Goal: Task Accomplishment & Management: Complete application form

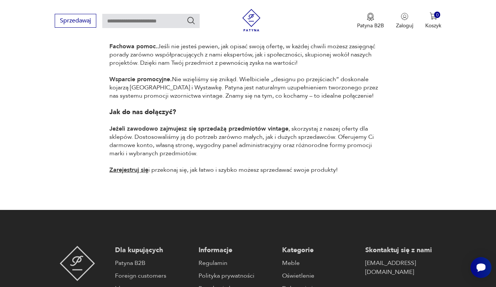
scroll to position [568, 0]
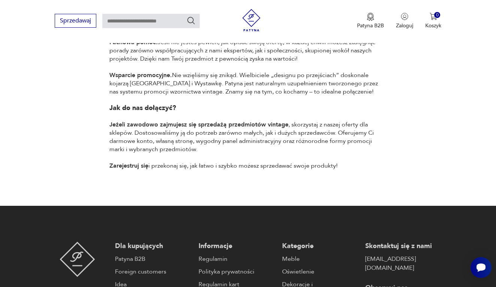
click at [137, 162] on link "Zarejestruj się" at bounding box center [128, 166] width 39 height 8
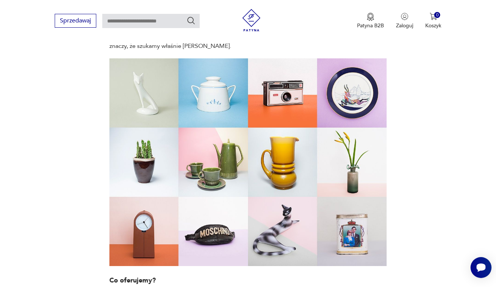
scroll to position [233, 0]
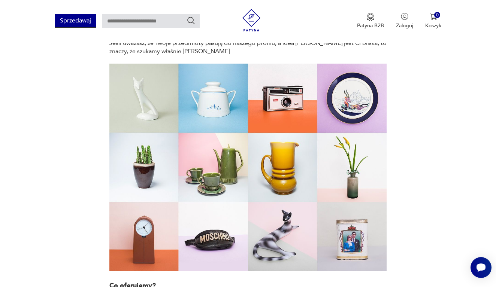
click at [81, 19] on button "Sprzedawaj" at bounding box center [76, 21] width 42 height 14
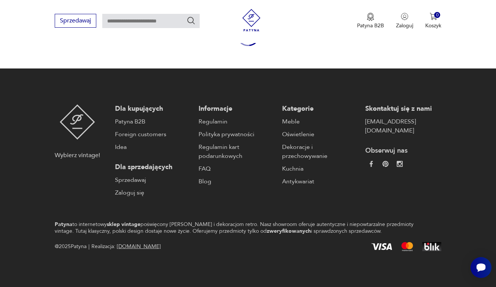
scroll to position [106, 0]
